Goal: Task Accomplishment & Management: Complete application form

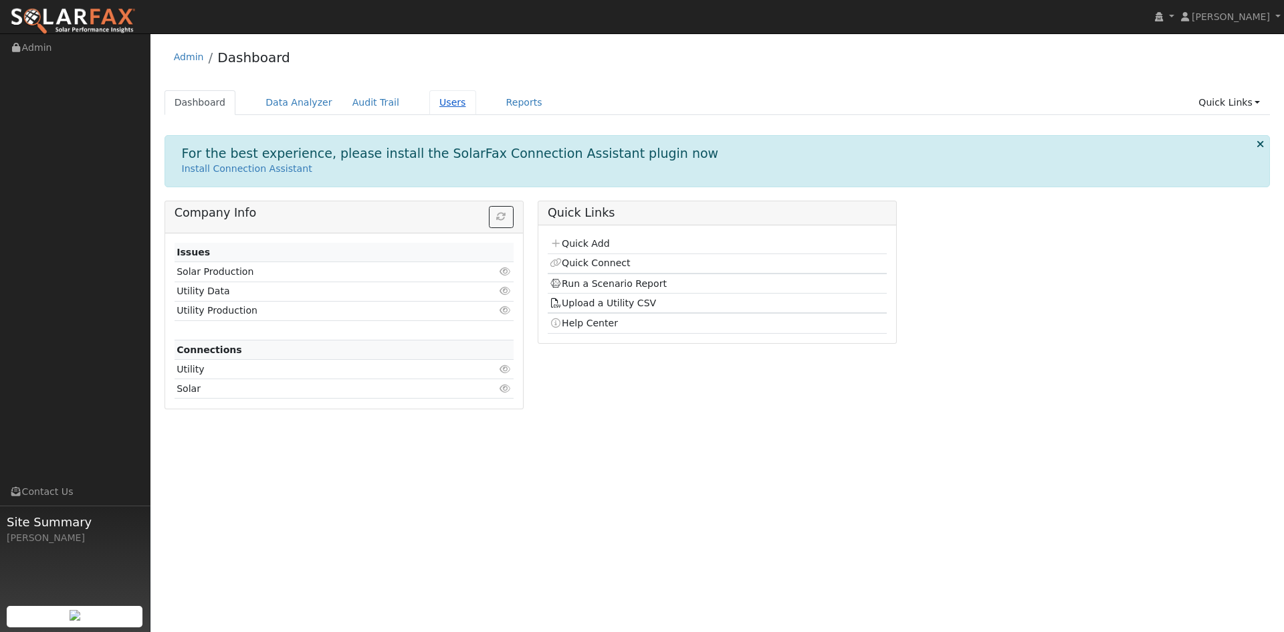
click at [476, 112] on link "Users" at bounding box center [452, 102] width 47 height 25
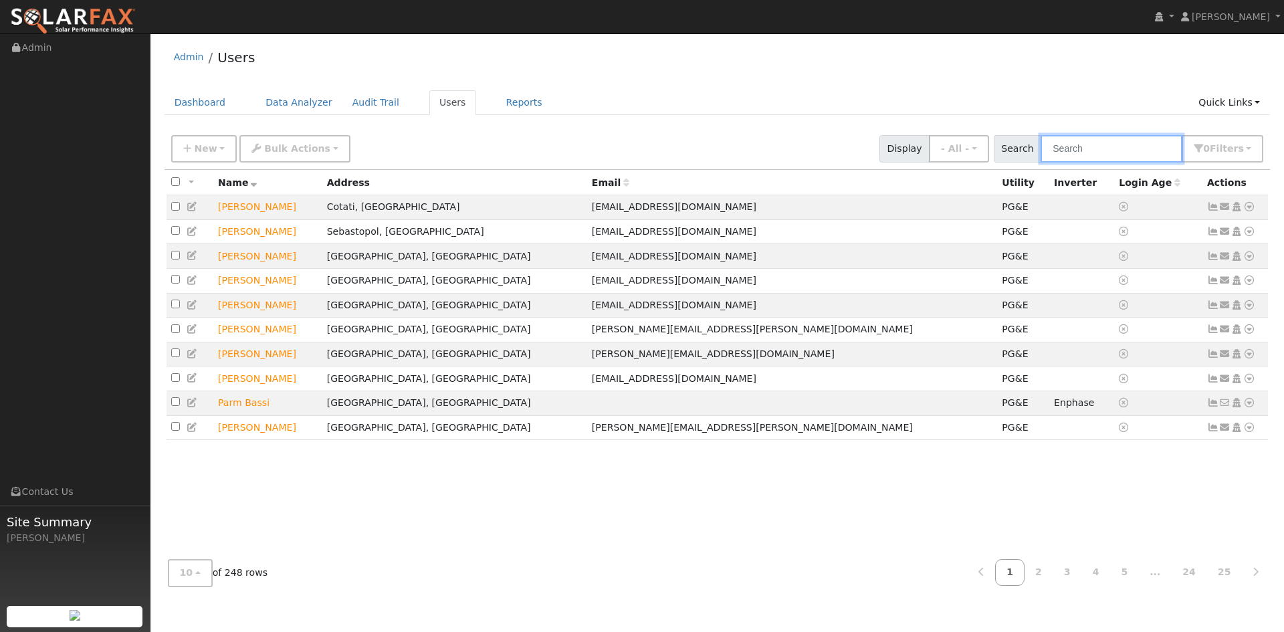
click at [1040, 156] on input "text" at bounding box center [1111, 148] width 142 height 27
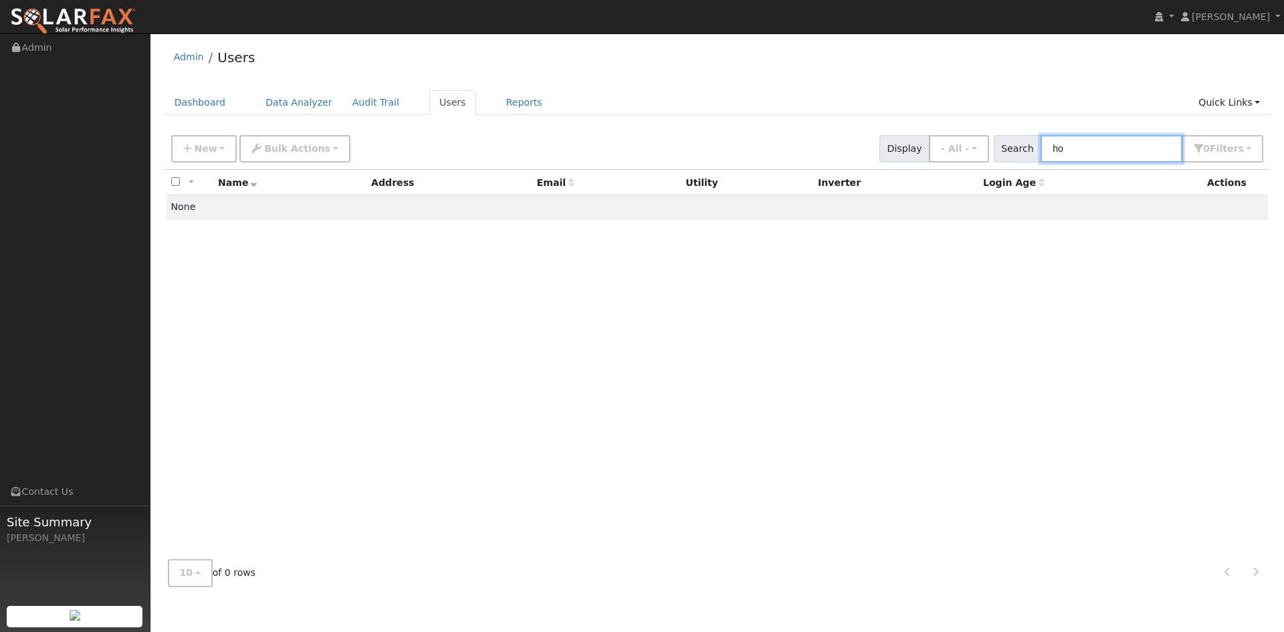
type input "h"
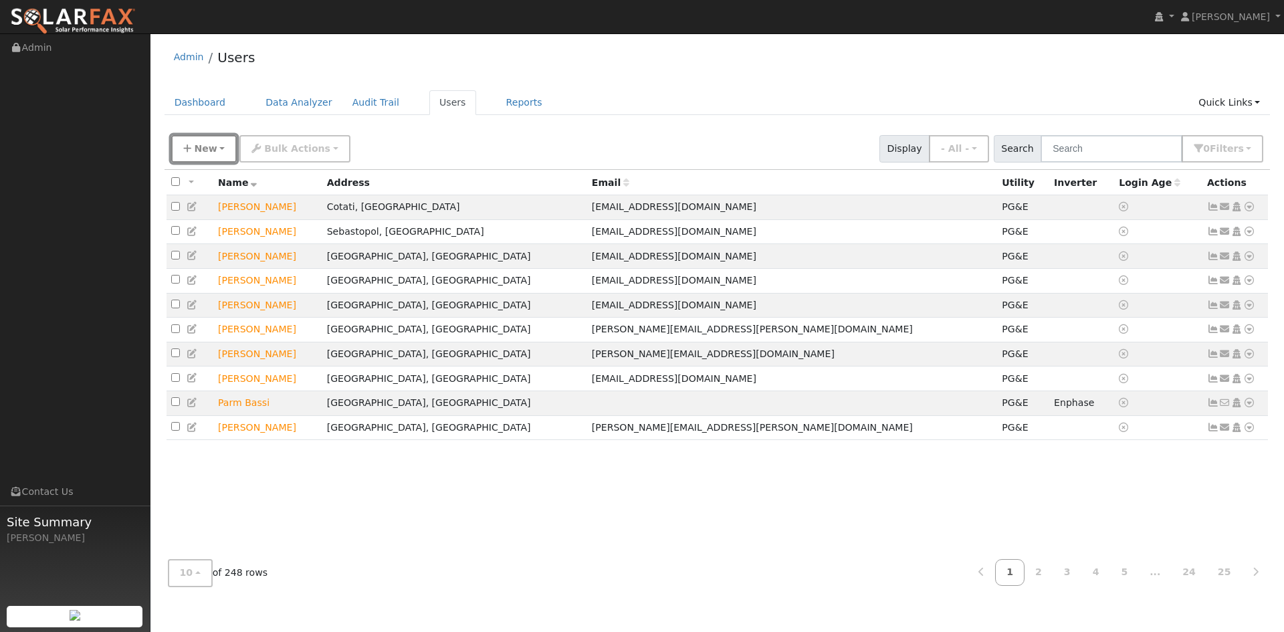
click at [217, 154] on span "New" at bounding box center [205, 148] width 23 height 11
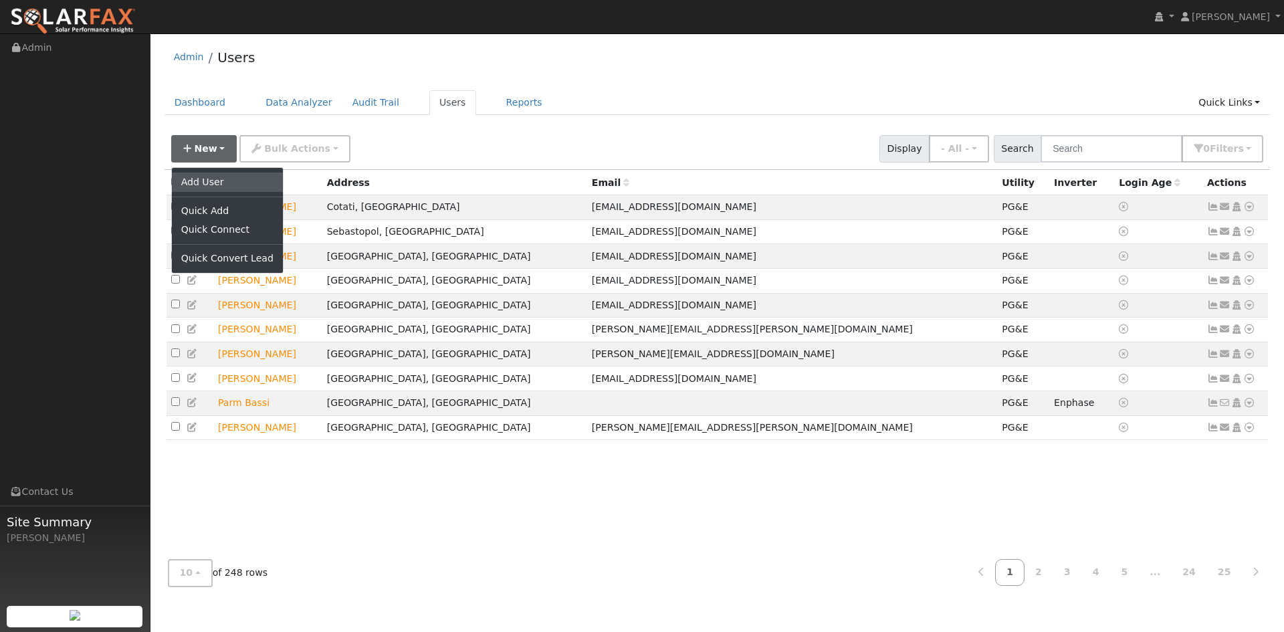
click at [235, 191] on link "Add User" at bounding box center [227, 182] width 111 height 19
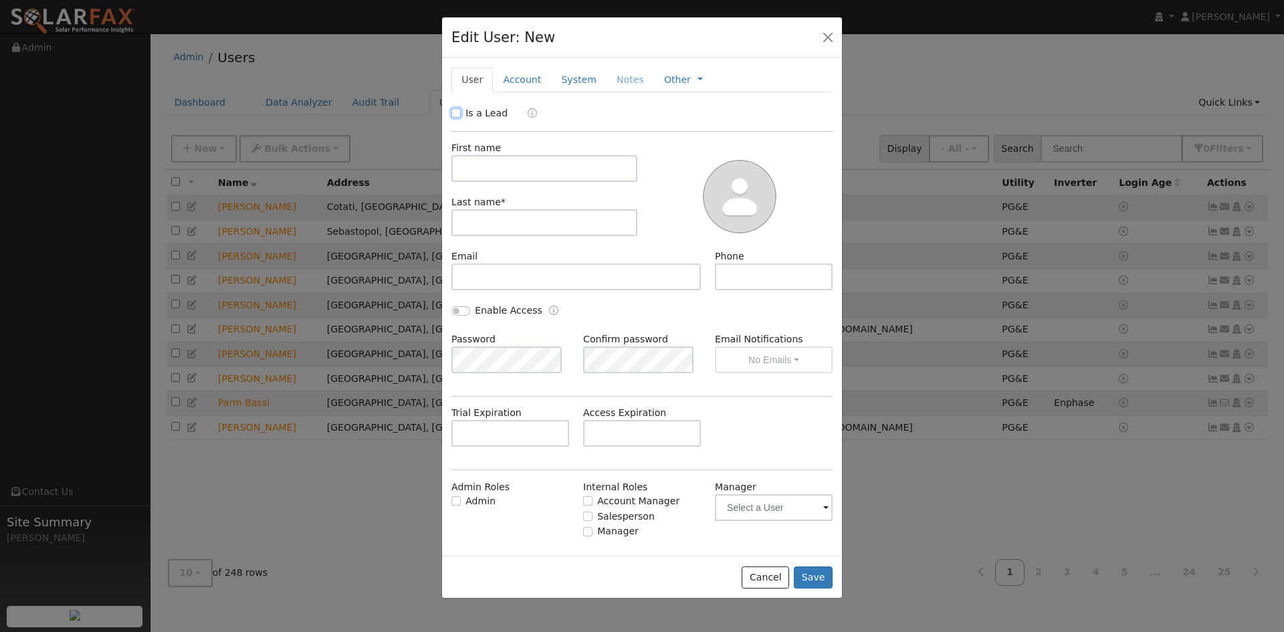
click at [456, 118] on input "Is a Lead" at bounding box center [455, 112] width 9 height 9
checkbox input "true"
click at [514, 182] on input "text" at bounding box center [544, 168] width 186 height 27
click at [588, 182] on input "text" at bounding box center [544, 168] width 186 height 27
paste input "Sonny"
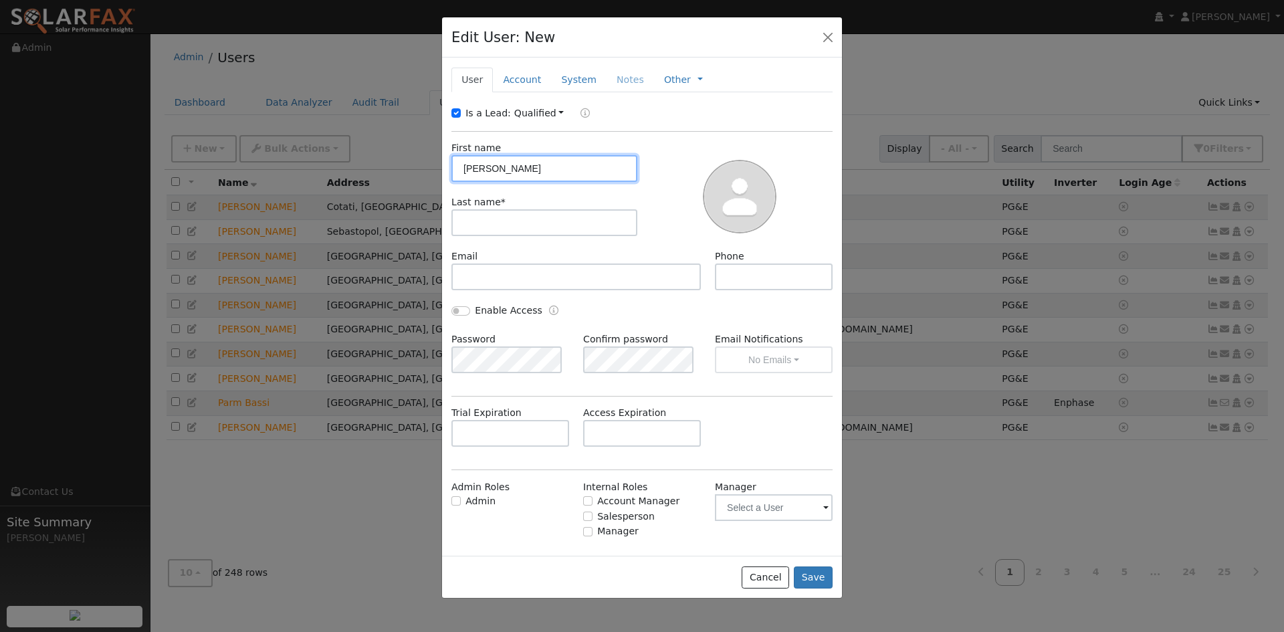
type input "Sonny"
click at [562, 236] on input "text" at bounding box center [544, 222] width 186 height 27
paste input "Hogg"
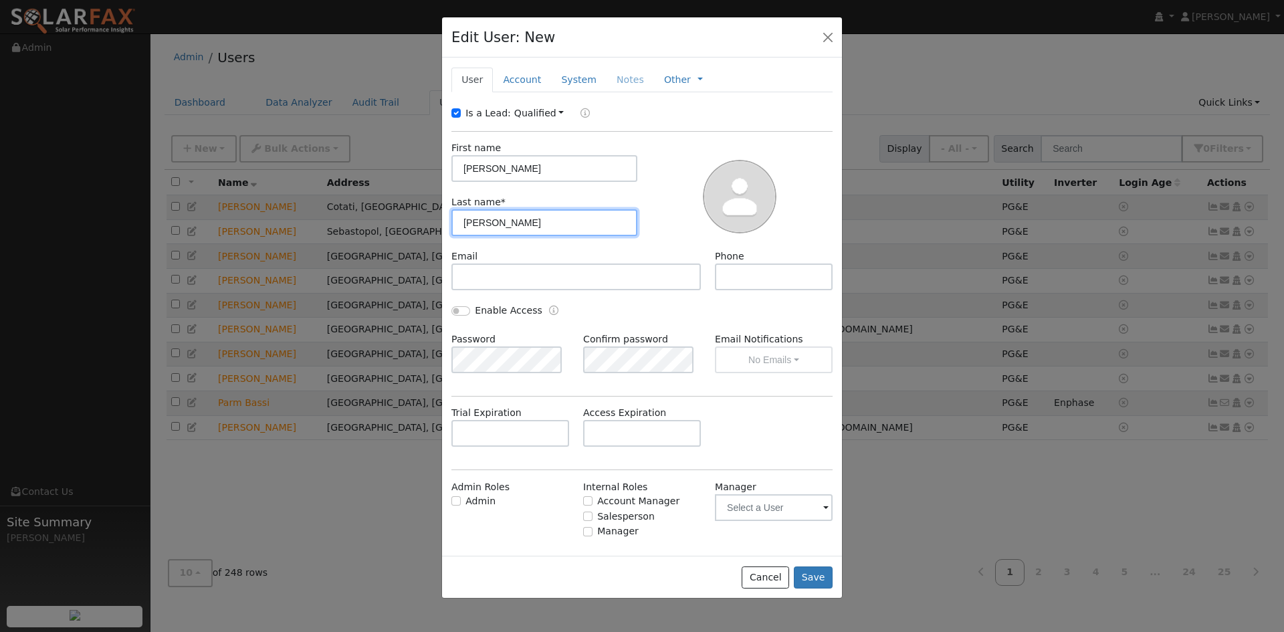
type input "Hogg"
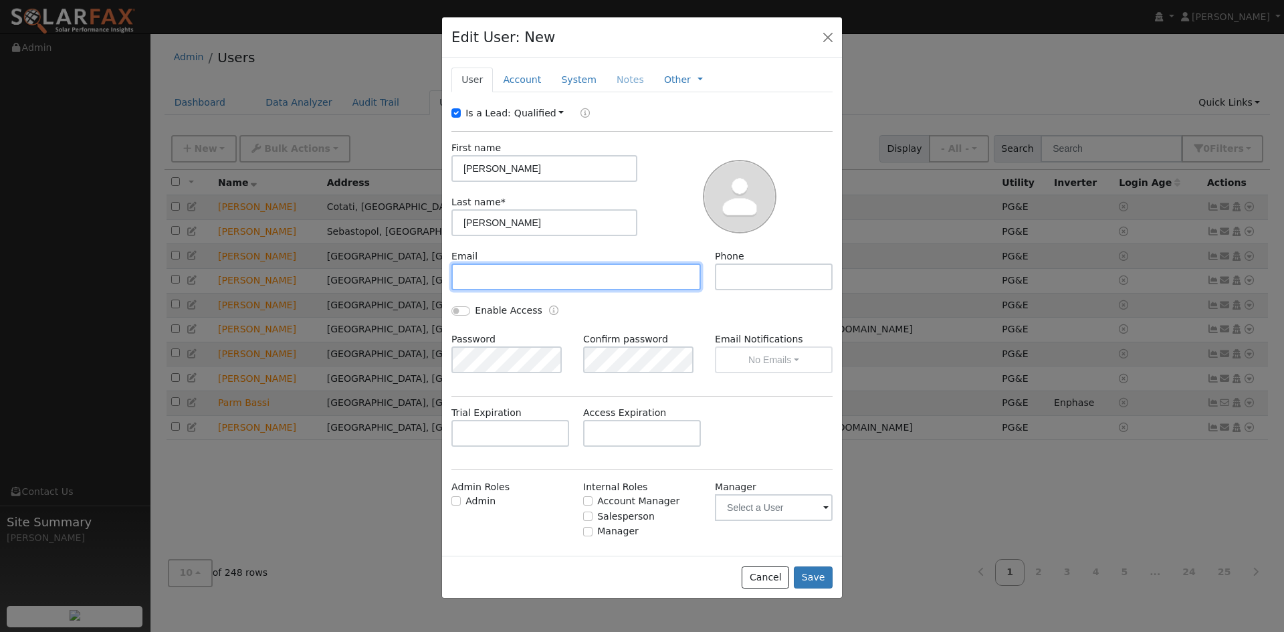
click at [569, 290] on input "text" at bounding box center [575, 276] width 249 height 27
click at [560, 290] on input "text" at bounding box center [575, 276] width 249 height 27
paste input "[EMAIL_ADDRESS][DOMAIN_NAME]"
type input "[EMAIL_ADDRESS][DOMAIN_NAME]"
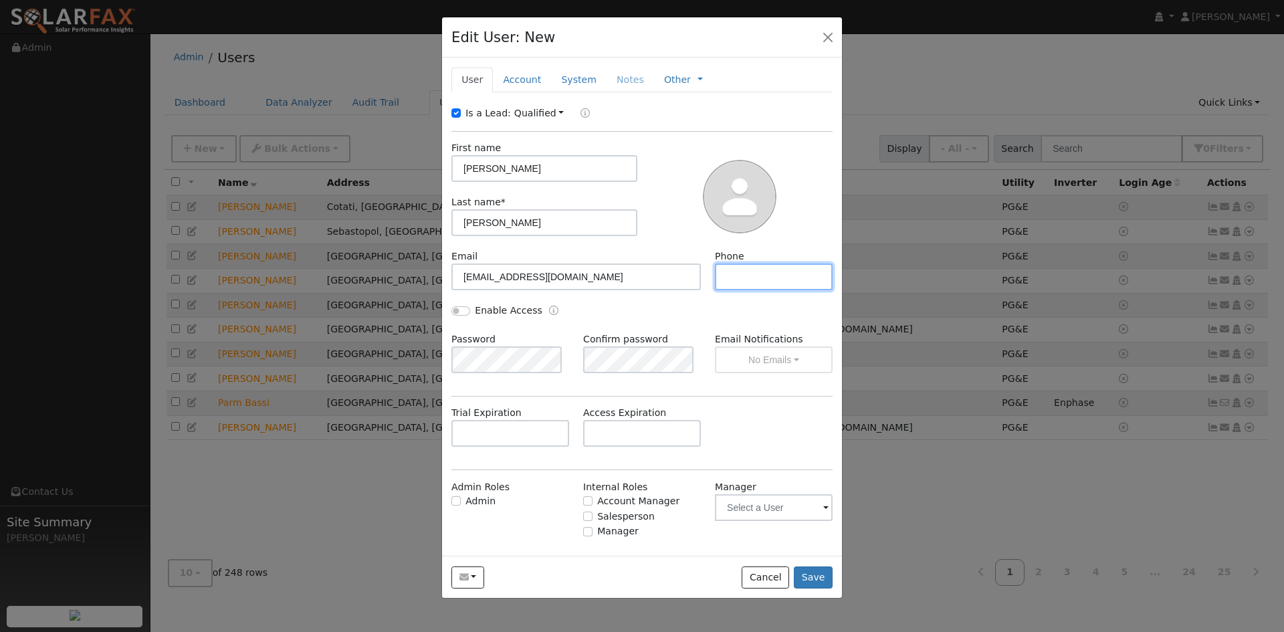
click at [737, 290] on input "text" at bounding box center [774, 276] width 118 height 27
click at [739, 290] on input "text" at bounding box center [774, 276] width 118 height 27
paste input "707-975-8442"
type input "707-975-8442"
click at [532, 92] on link "Account" at bounding box center [522, 80] width 58 height 25
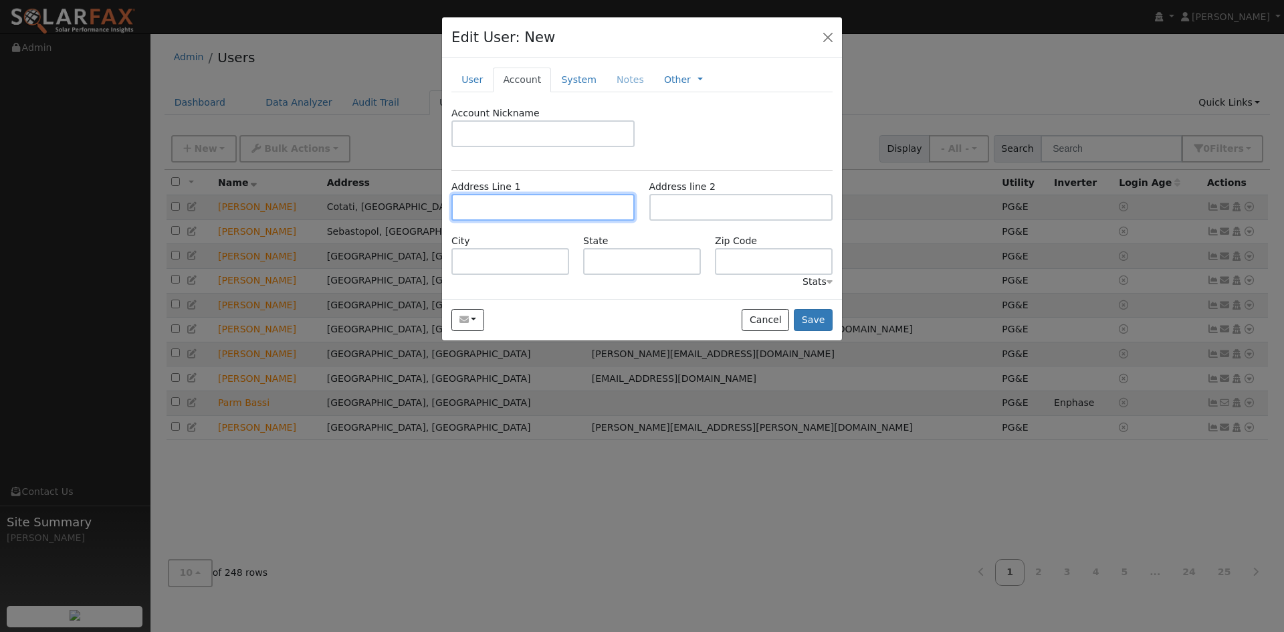
click at [526, 221] on input "text" at bounding box center [542, 207] width 183 height 27
paste input "4744 Devonshire Place"
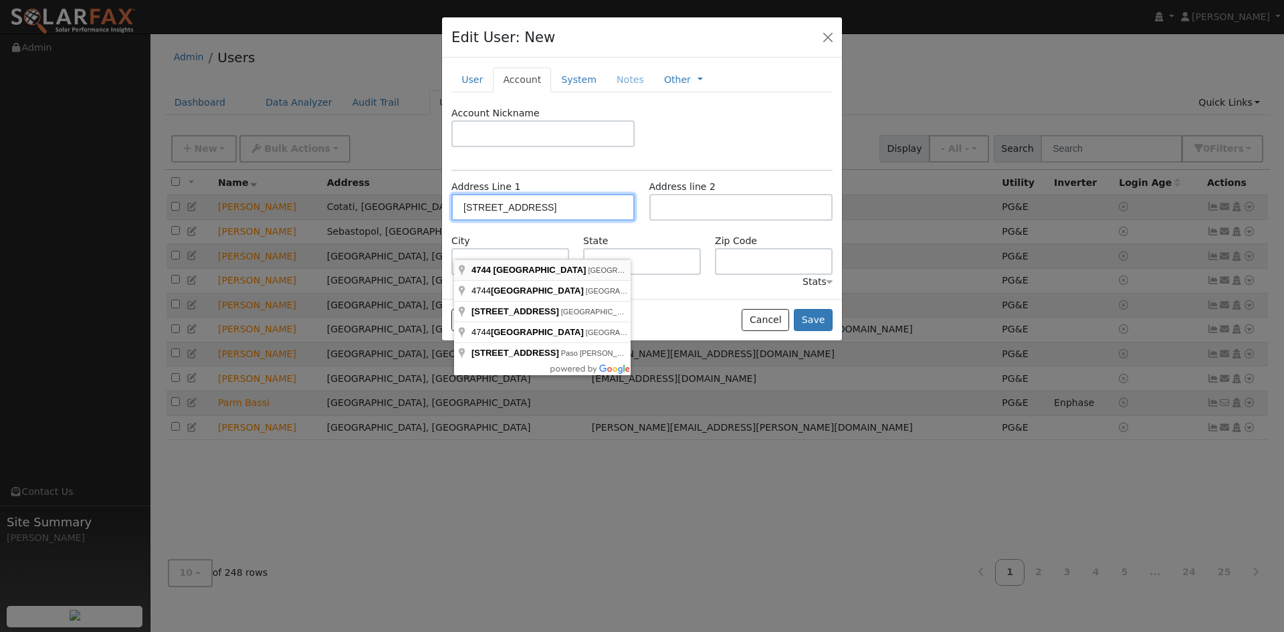
type input "4744 Devonshire Place"
type input "Santa Rosa"
type input "CA"
type input "95405"
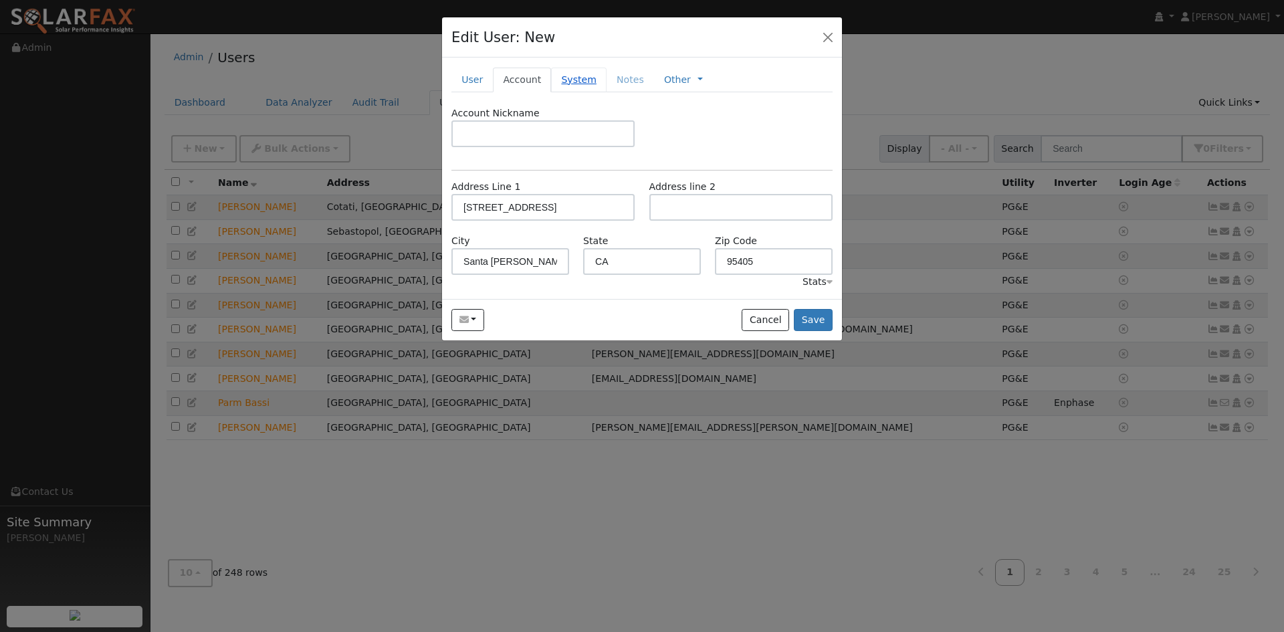
click at [596, 90] on link "System" at bounding box center [578, 80] width 55 height 25
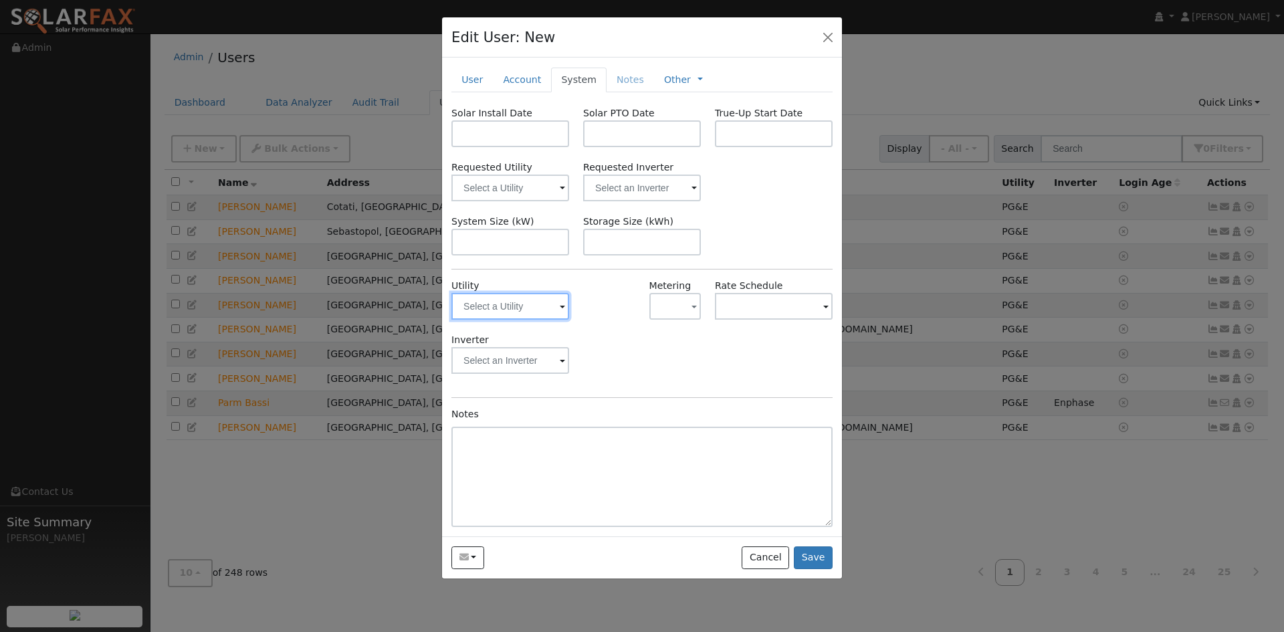
click at [514, 320] on input "text" at bounding box center [510, 306] width 118 height 27
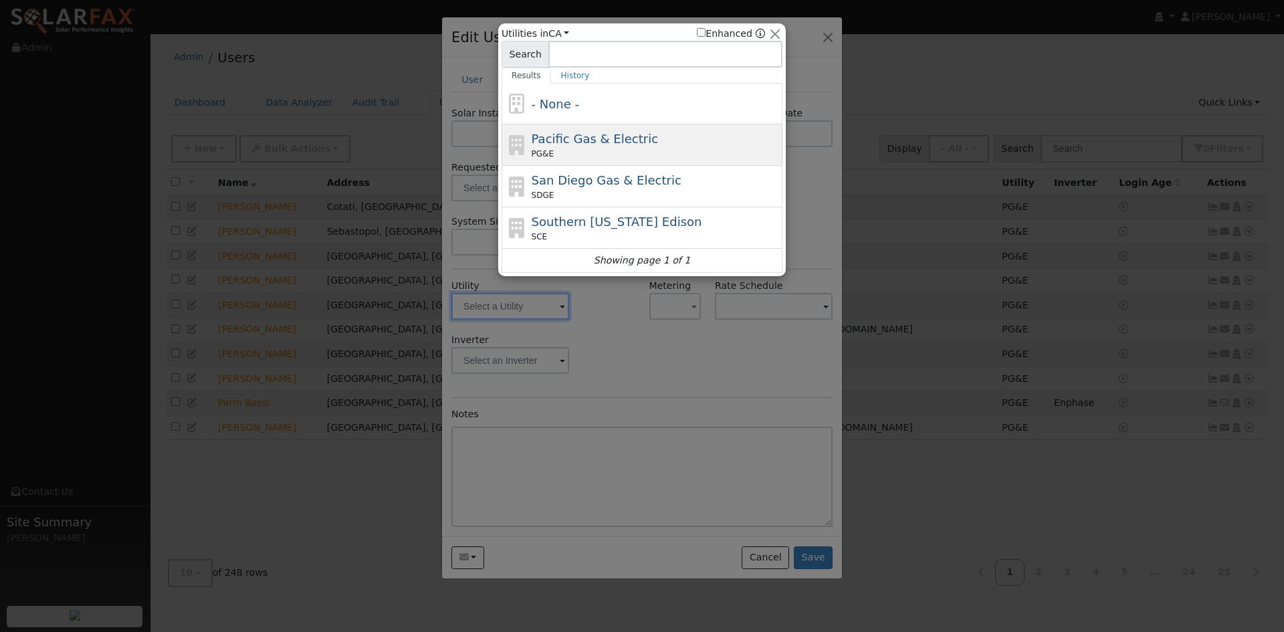
click at [590, 146] on span "Pacific Gas & Electric" at bounding box center [595, 139] width 126 height 14
type input "PG&E"
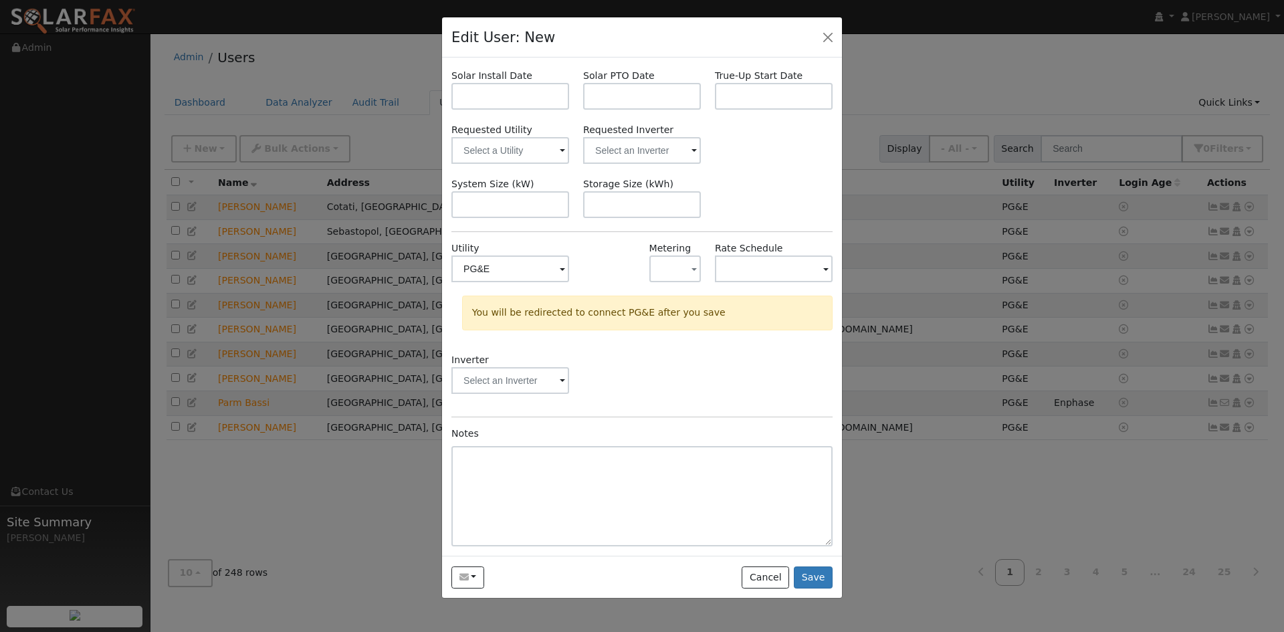
scroll to position [90, 0]
click at [812, 589] on button "Save" at bounding box center [813, 577] width 39 height 23
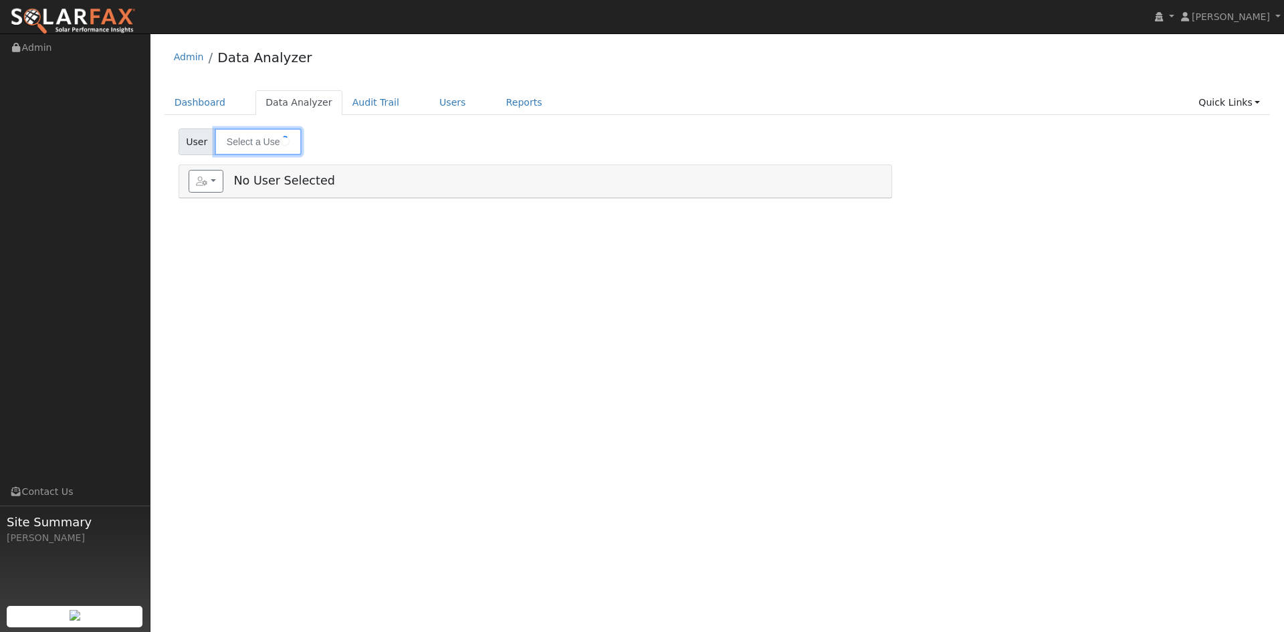
type input "Sonny Hogg"
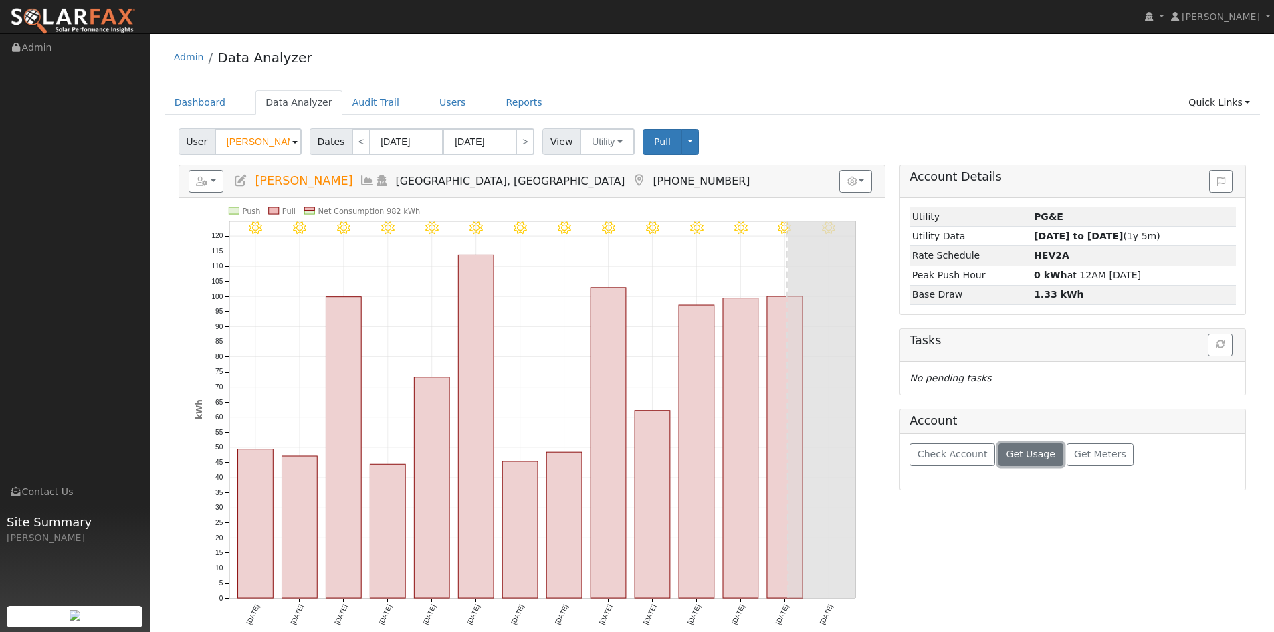
click at [1028, 459] on span "Get Usage" at bounding box center [1030, 454] width 49 height 11
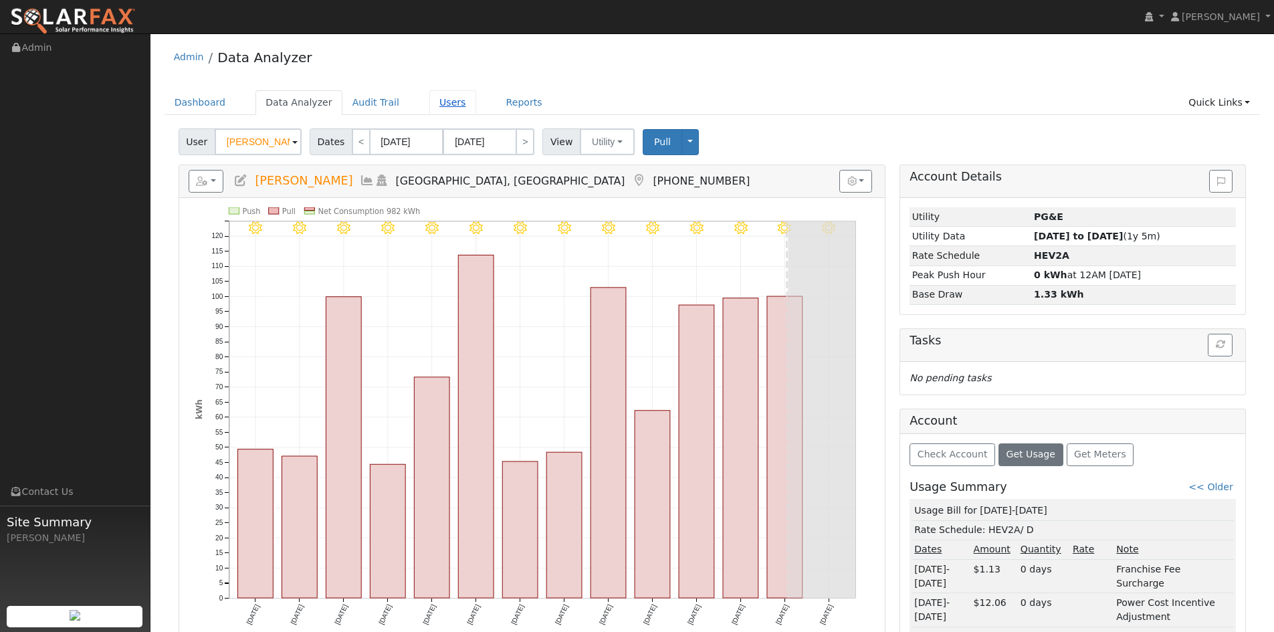
click at [476, 113] on link "Users" at bounding box center [452, 102] width 47 height 25
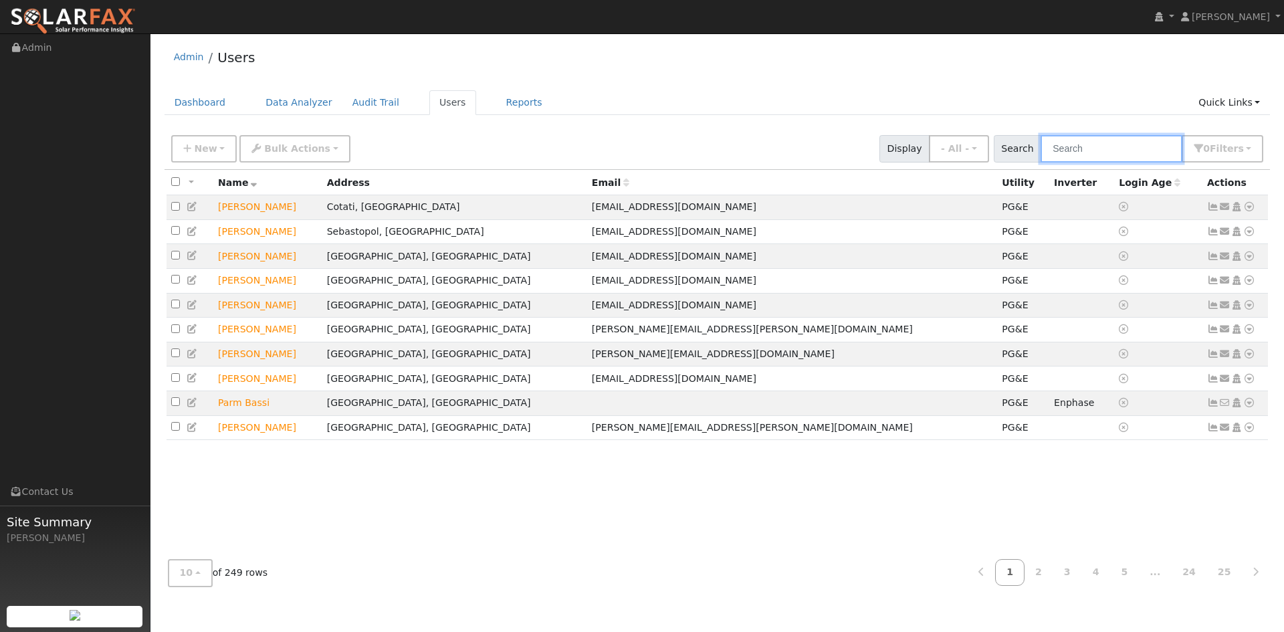
click at [1069, 162] on input "text" at bounding box center [1111, 148] width 142 height 27
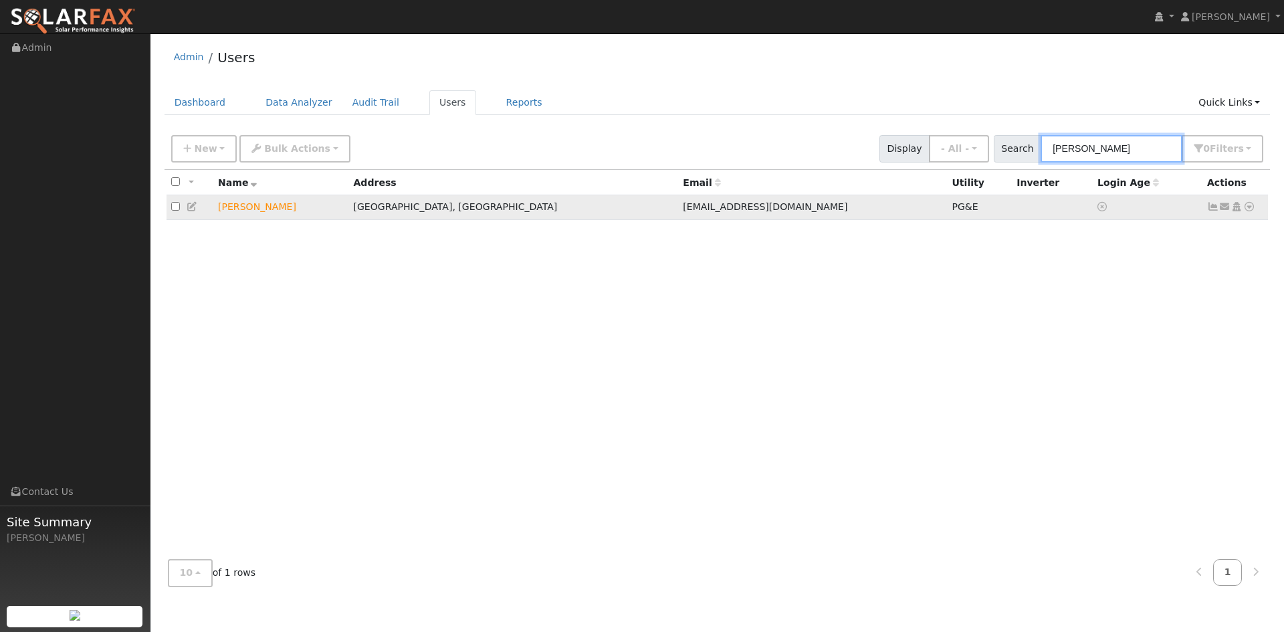
type input "[PERSON_NAME]"
click at [1243, 211] on icon at bounding box center [1249, 206] width 12 height 9
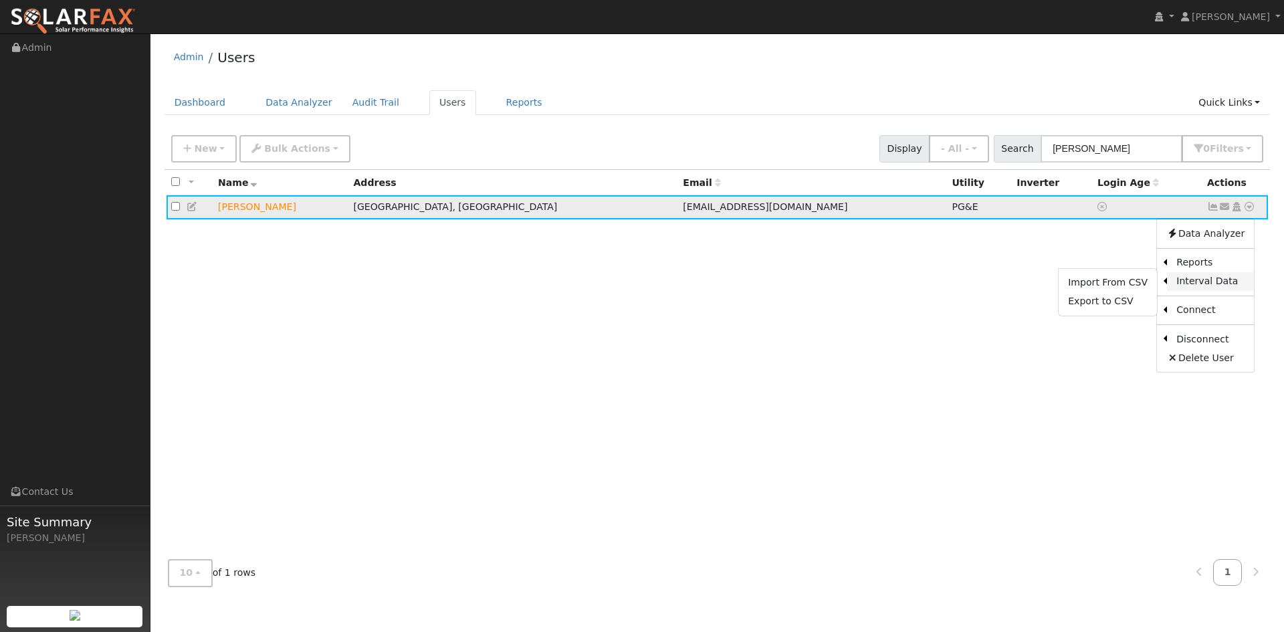
click at [1210, 291] on link "Interval Data" at bounding box center [1210, 281] width 87 height 19
click at [1243, 211] on icon at bounding box center [1249, 206] width 12 height 9
click at [1092, 311] on link "Export to CSV" at bounding box center [1107, 301] width 98 height 19
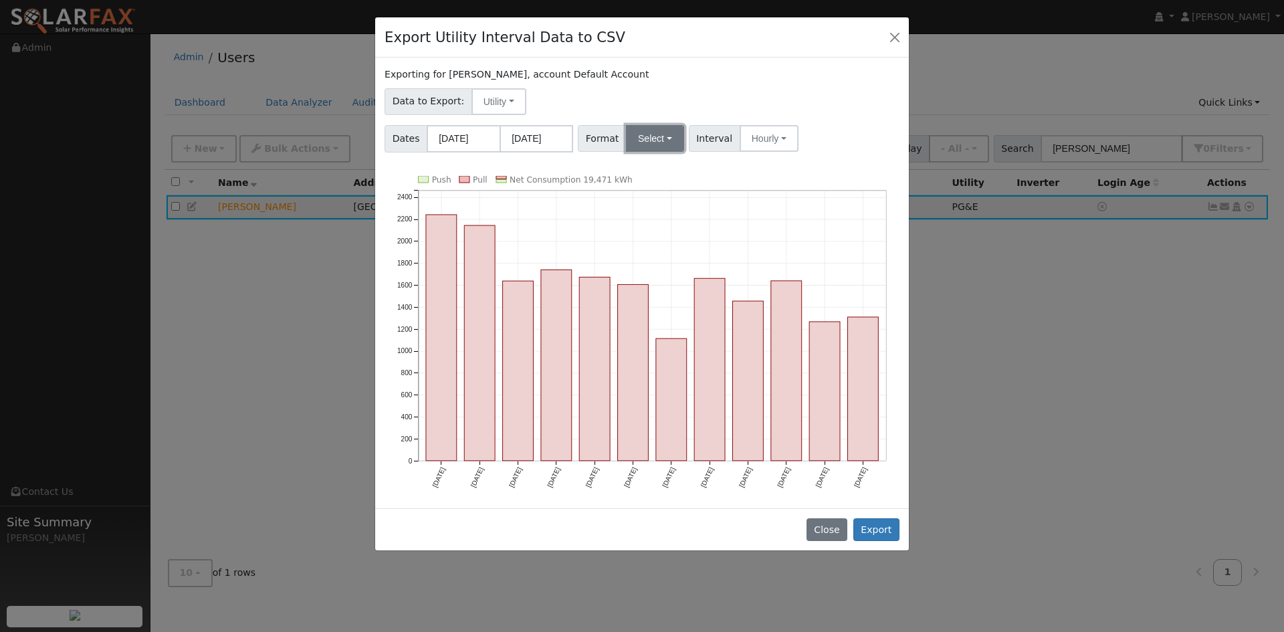
click at [668, 152] on button "Select" at bounding box center [655, 138] width 58 height 27
click at [706, 319] on link "Solargraf" at bounding box center [681, 309] width 96 height 19
click at [864, 541] on button "Export" at bounding box center [876, 529] width 46 height 23
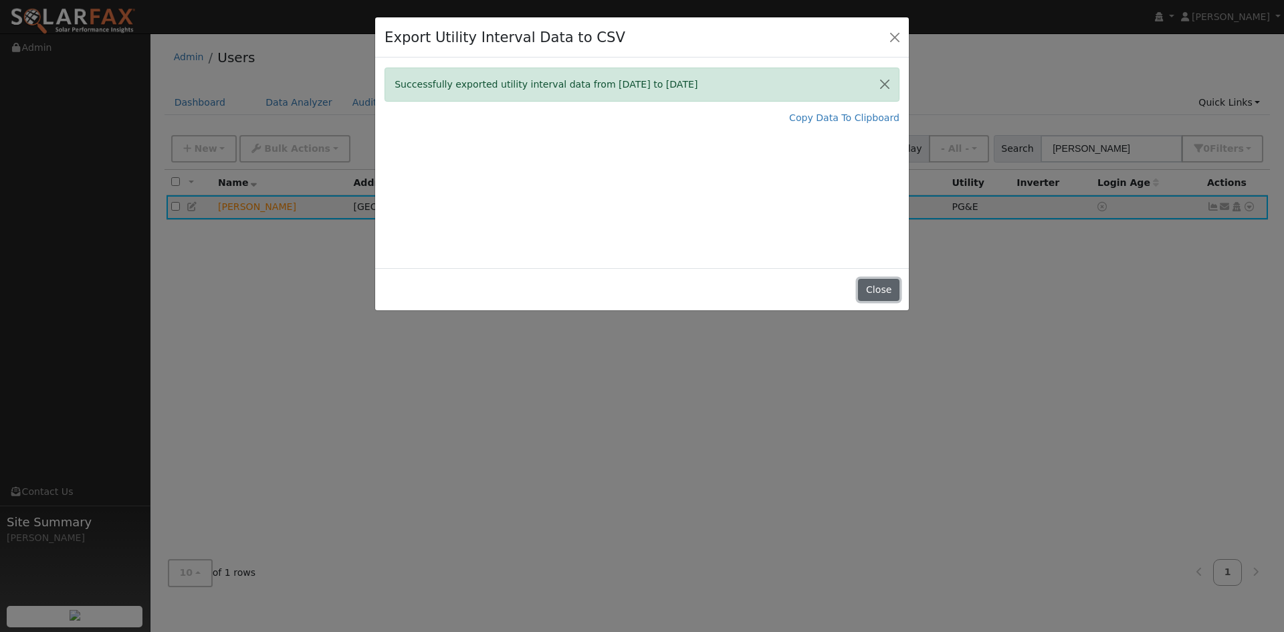
drag, startPoint x: 883, startPoint y: 309, endPoint x: 891, endPoint y: 312, distance: 9.1
click at [885, 302] on button "Close" at bounding box center [878, 290] width 41 height 23
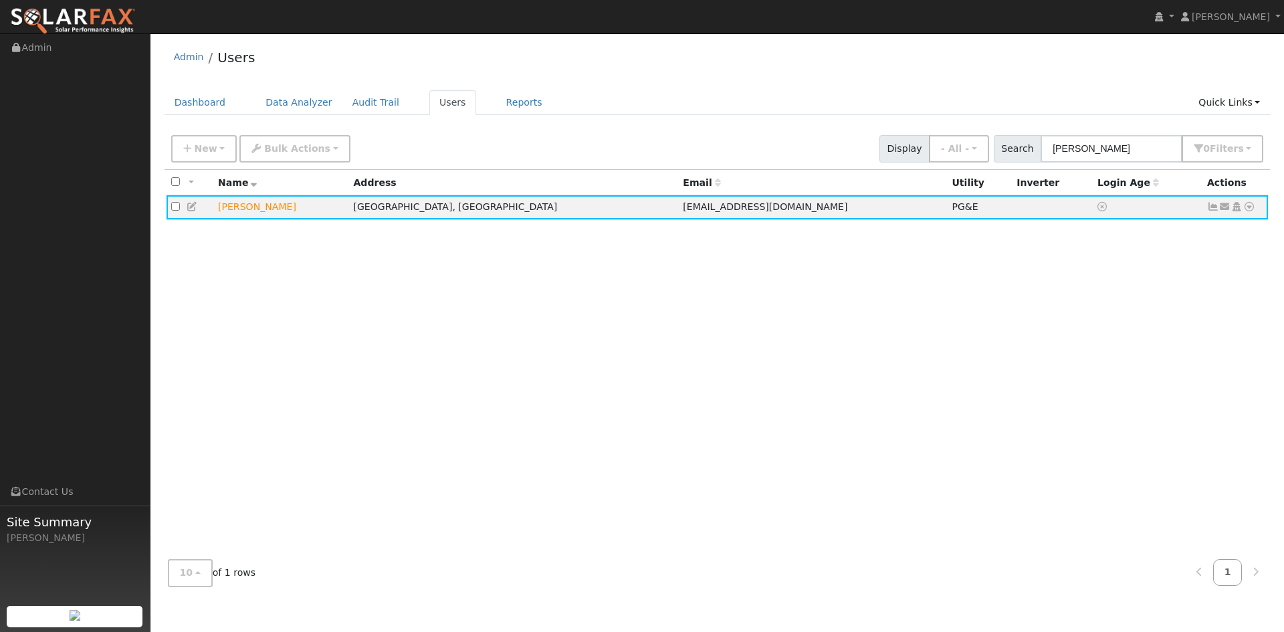
click at [883, 393] on div "All None All on page None on page Name Address Email Utility Inverter Login Age…" at bounding box center [717, 359] width 1106 height 379
click at [883, 387] on div "All None All on page None on page Name Address Email Utility Inverter Login Age…" at bounding box center [717, 359] width 1106 height 379
